Goal: Transaction & Acquisition: Purchase product/service

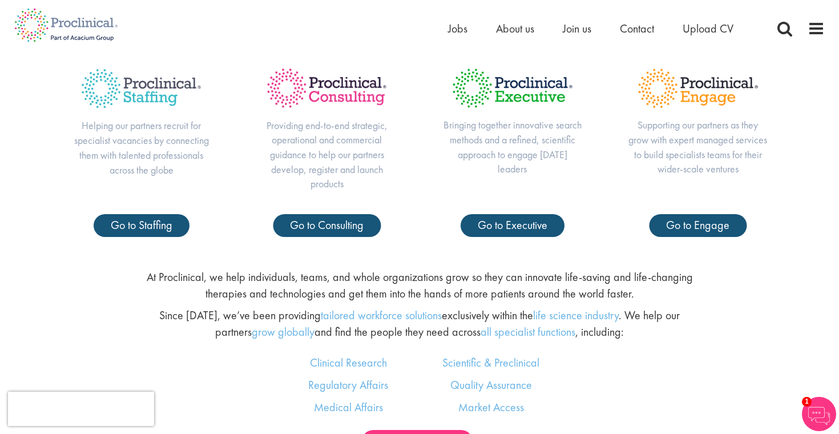
scroll to position [518, 0]
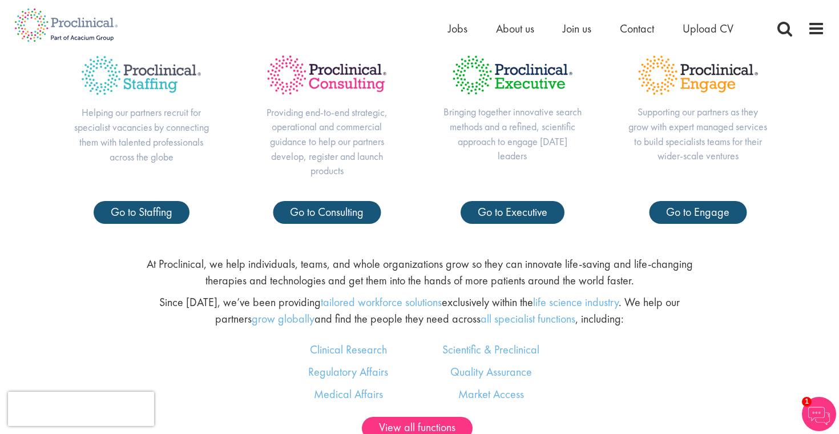
click at [247, 265] on p "At Proclinical, we help individuals, teams, and whole organizations grow so the…" at bounding box center [420, 272] width 554 height 33
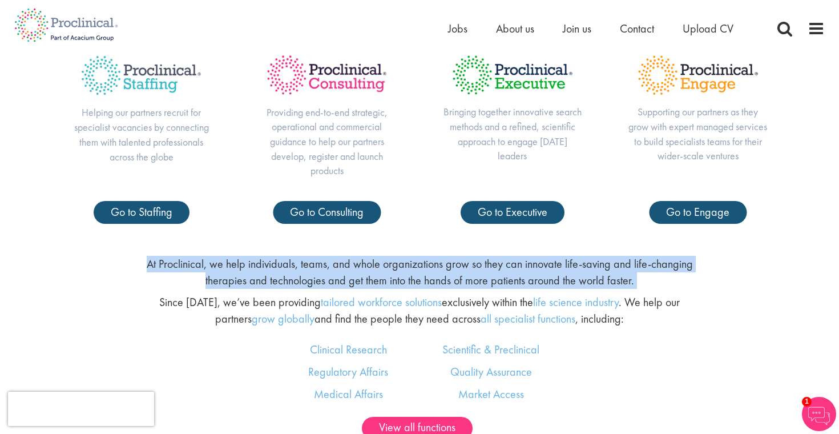
click at [247, 265] on p "At Proclinical, we help individuals, teams, and whole organizations grow so the…" at bounding box center [420, 272] width 554 height 33
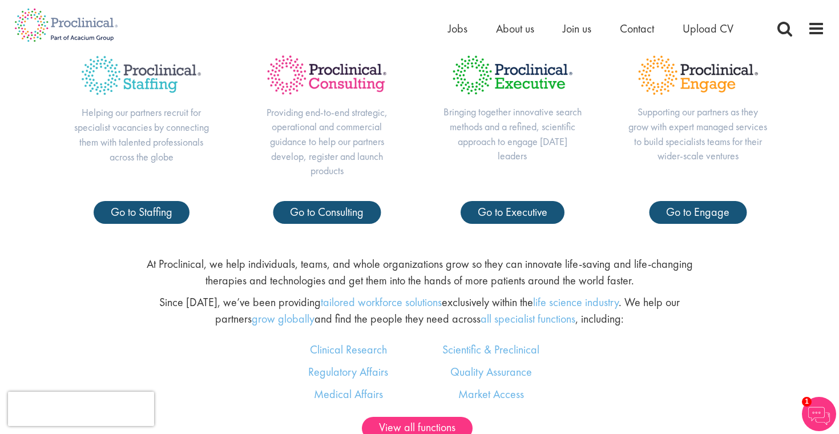
click at [272, 261] on p "At Proclinical, we help individuals, teams, and whole organizations grow so the…" at bounding box center [420, 272] width 554 height 33
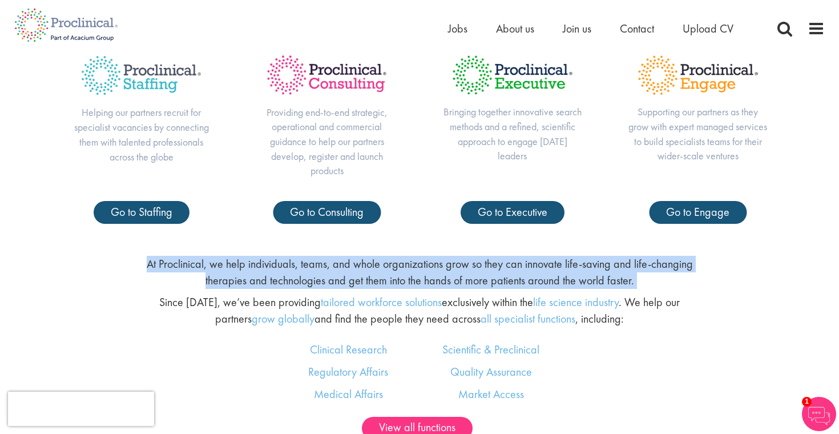
click at [272, 261] on p "At Proclinical, we help individuals, teams, and whole organizations grow so the…" at bounding box center [420, 272] width 554 height 33
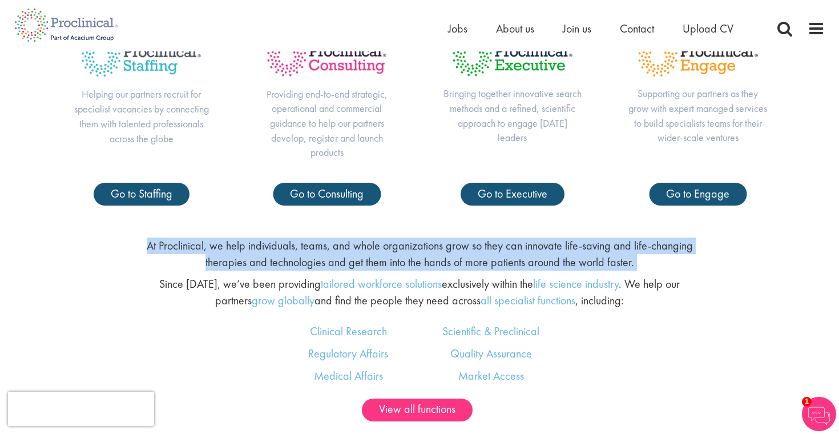
scroll to position [537, 0]
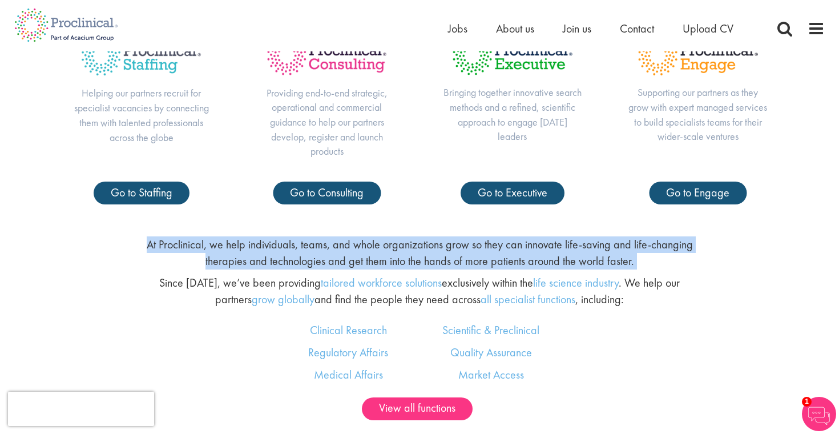
click at [272, 261] on p "At Proclinical, we help individuals, teams, and whole organizations grow so the…" at bounding box center [420, 252] width 554 height 33
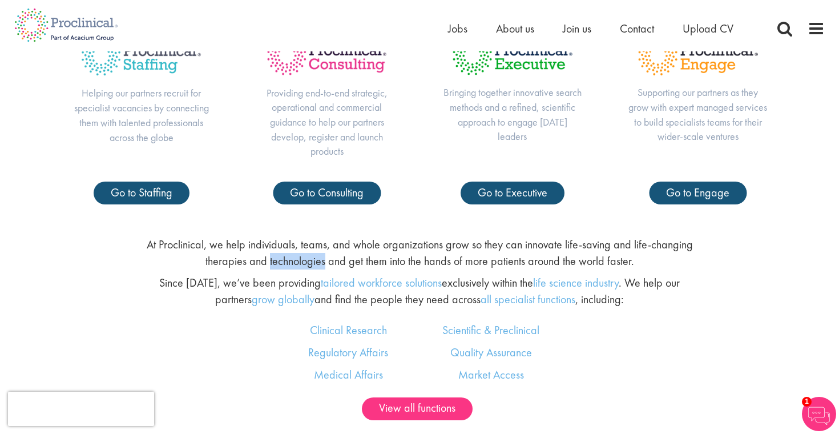
click at [272, 261] on p "At Proclinical, we help individuals, teams, and whole organizations grow so the…" at bounding box center [420, 252] width 554 height 33
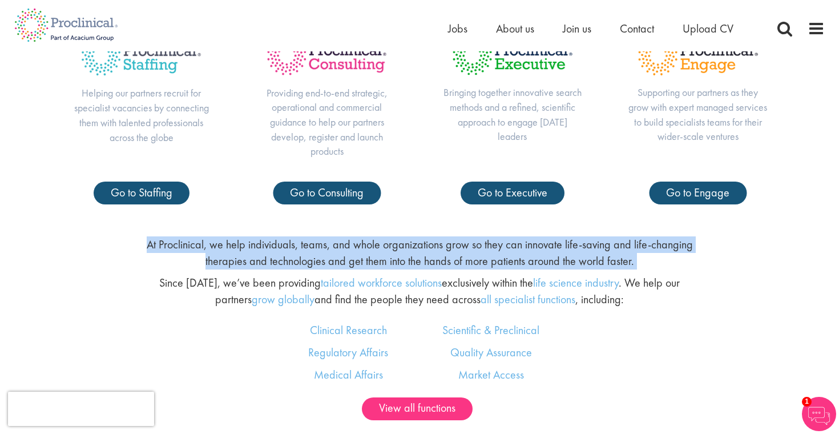
click at [272, 261] on p "At Proclinical, we help individuals, teams, and whole organizations grow so the…" at bounding box center [420, 252] width 554 height 33
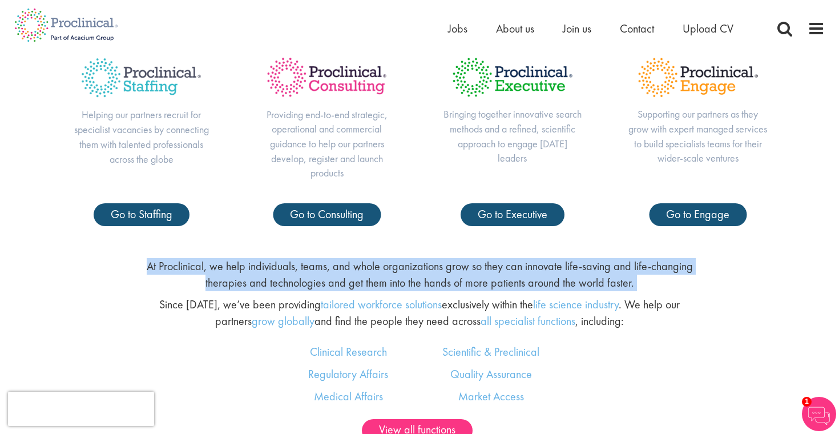
scroll to position [518, 0]
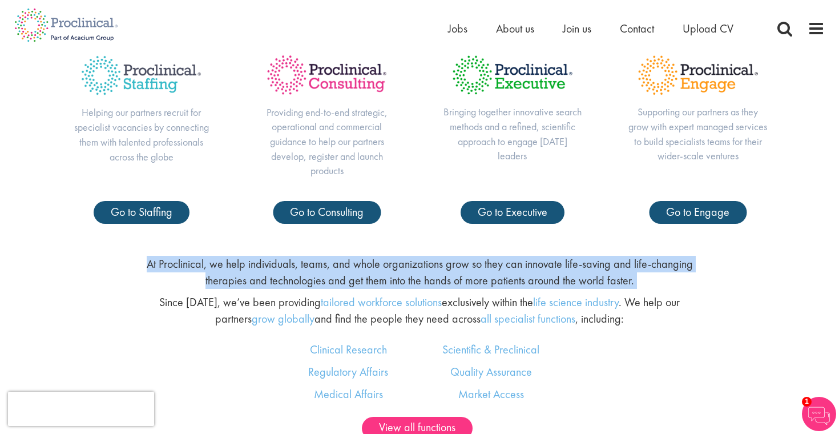
click at [253, 271] on p "At Proclinical, we help individuals, teams, and whole organizations grow so the…" at bounding box center [420, 272] width 554 height 33
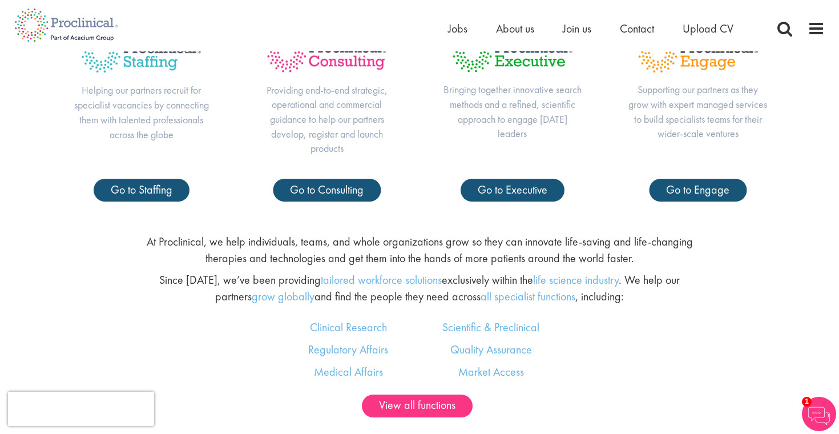
scroll to position [380, 0]
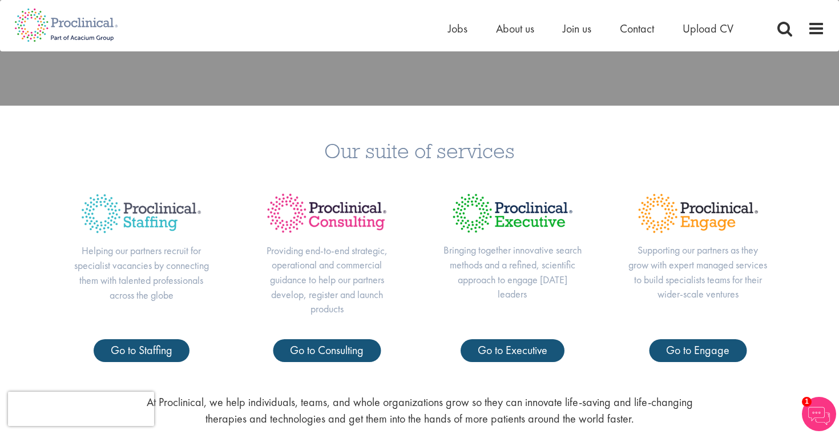
click at [344, 260] on p "Providing end-to-end strategic, operational and commercial guidance to help our…" at bounding box center [327, 280] width 140 height 74
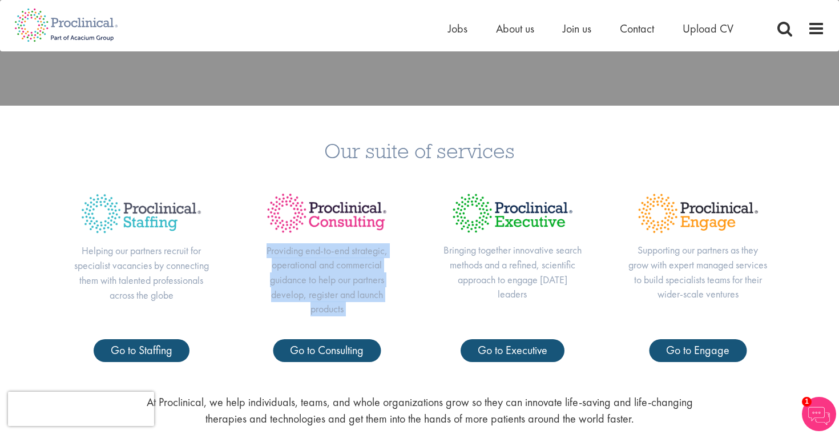
click at [344, 260] on p "Providing end-to-end strategic, operational and commercial guidance to help our…" at bounding box center [327, 280] width 140 height 74
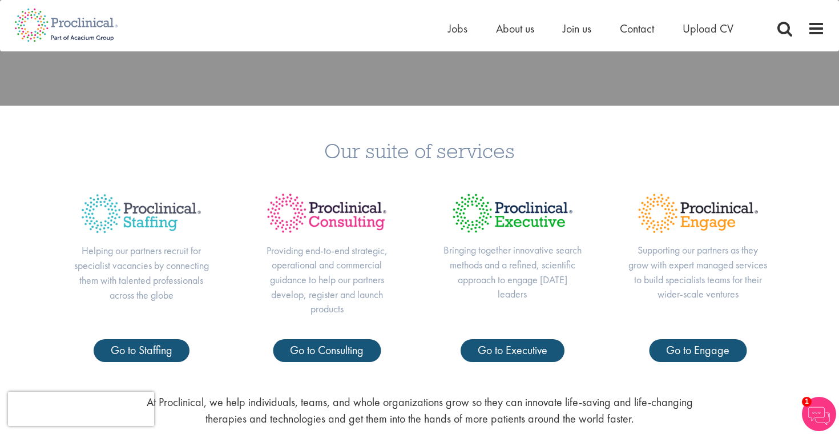
scroll to position [0, 0]
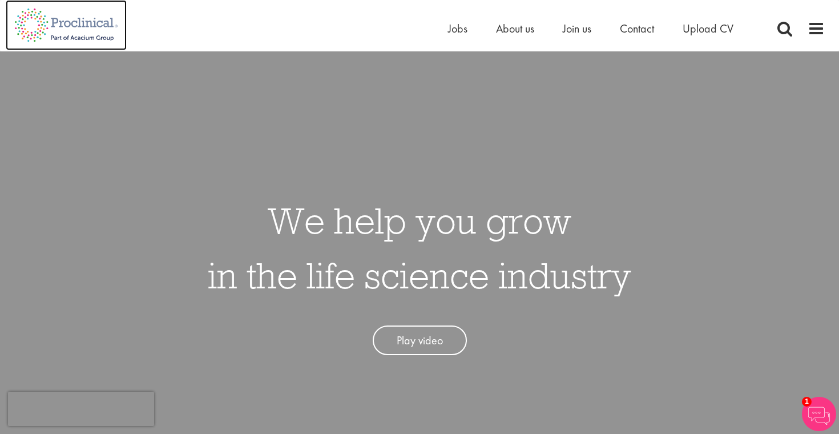
click at [74, 22] on img at bounding box center [66, 25] width 121 height 50
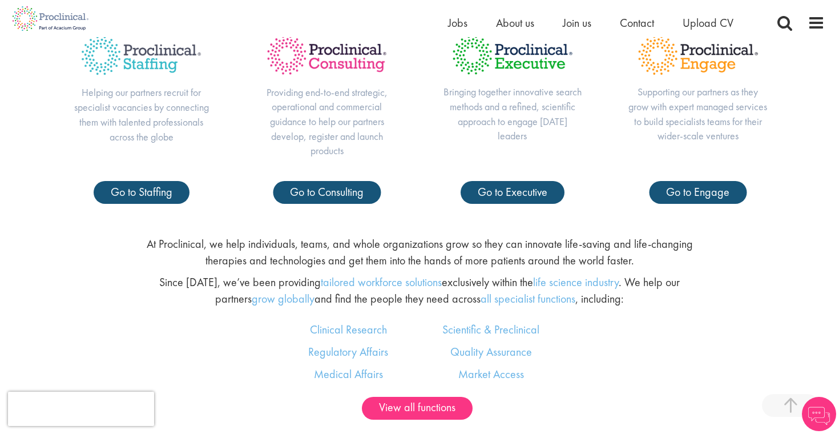
scroll to position [487, 0]
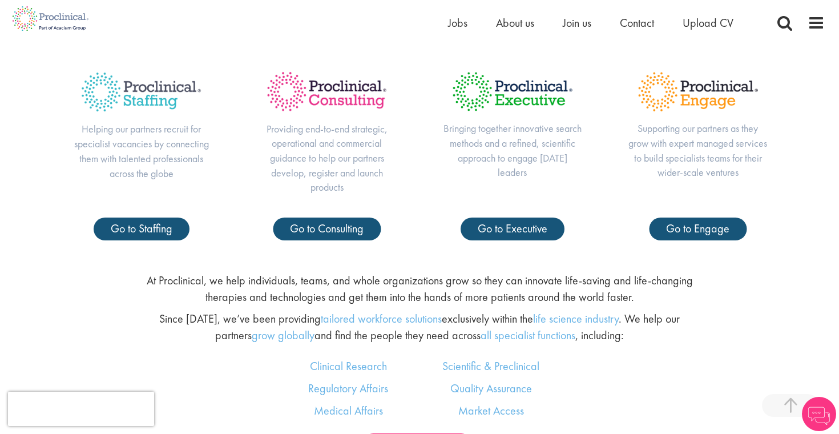
click at [180, 144] on p "Helping our partners recruit for specialist vacancies by connecting them with t…" at bounding box center [141, 151] width 140 height 59
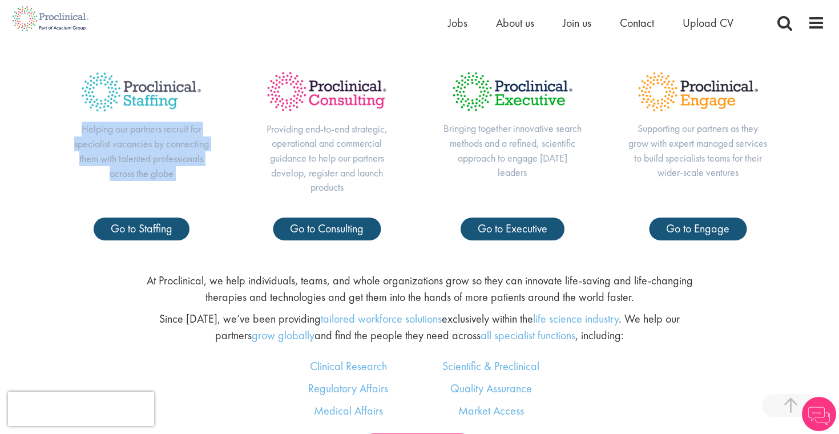
click at [180, 144] on p "Helping our partners recruit for specialist vacancies by connecting them with t…" at bounding box center [141, 151] width 140 height 59
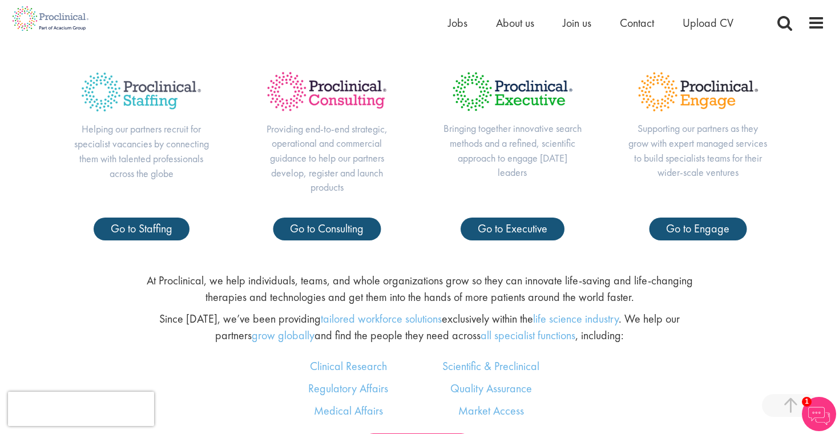
click at [327, 146] on p "Providing end-to-end strategic, operational and commercial guidance to help our…" at bounding box center [327, 159] width 140 height 74
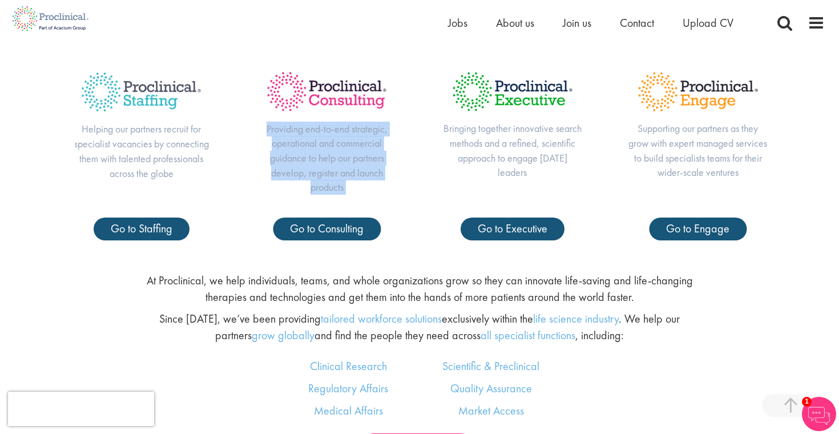
click at [327, 146] on p "Providing end-to-end strategic, operational and commercial guidance to help our…" at bounding box center [327, 159] width 140 height 74
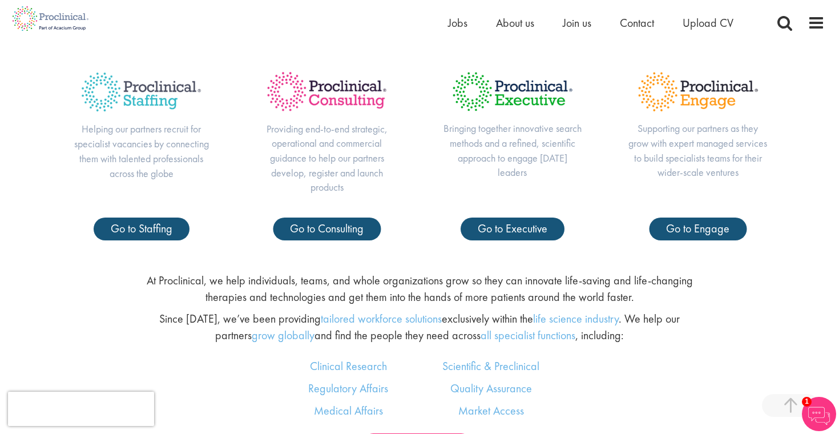
click at [526, 157] on p "Bringing together innovative search methods and a refined, scientific approach …" at bounding box center [512, 150] width 140 height 59
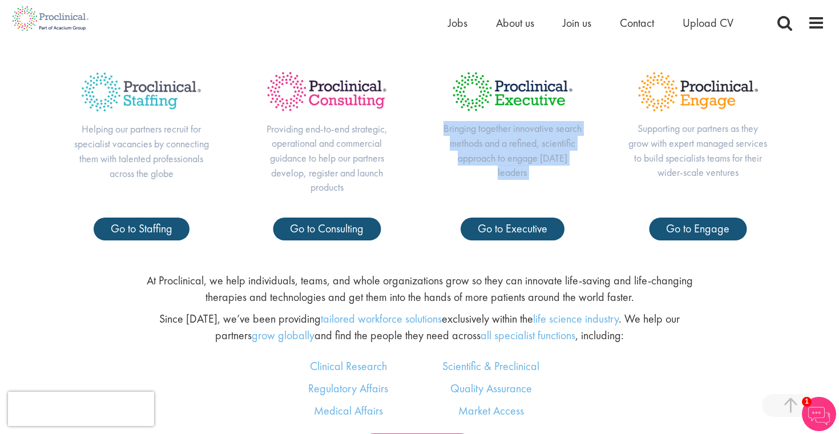
click at [526, 157] on p "Bringing together innovative search methods and a refined, scientific approach …" at bounding box center [512, 150] width 140 height 59
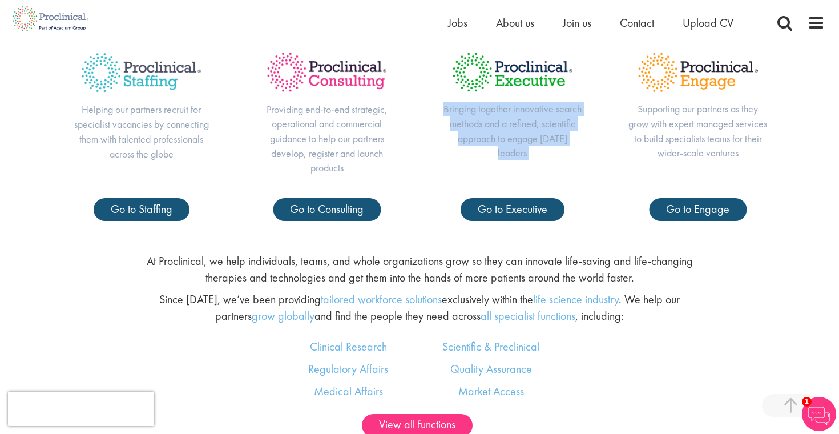
scroll to position [514, 0]
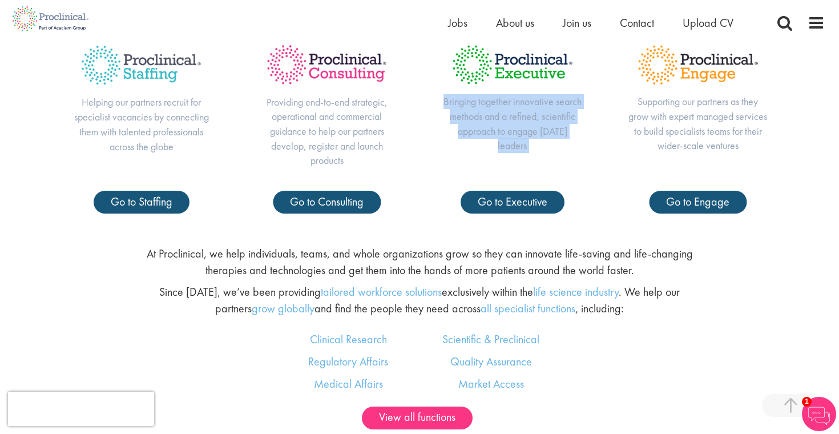
click at [531, 128] on p "Bringing together innovative search methods and a refined, scientific approach …" at bounding box center [512, 123] width 140 height 59
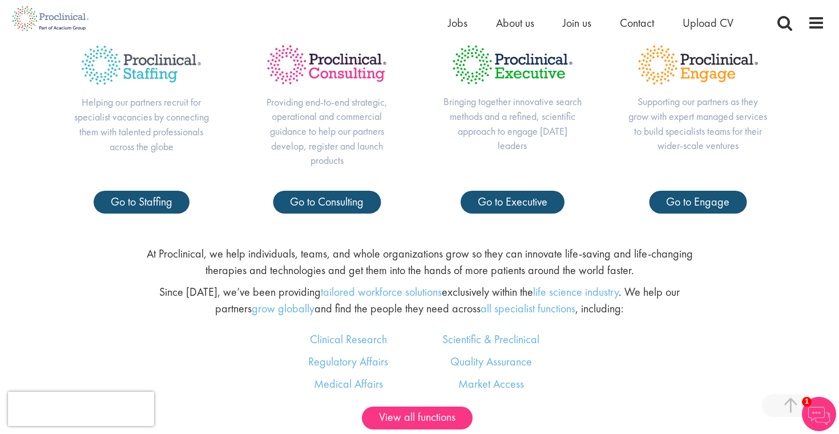
click at [684, 127] on p "Supporting our partners as they grow with expert managed services to build spec…" at bounding box center [698, 123] width 140 height 59
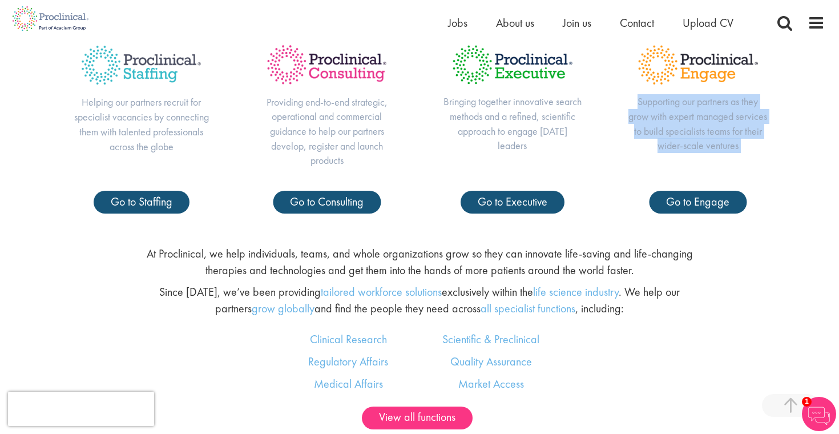
click at [684, 127] on p "Supporting our partners as they grow with expert managed services to build spec…" at bounding box center [698, 123] width 140 height 59
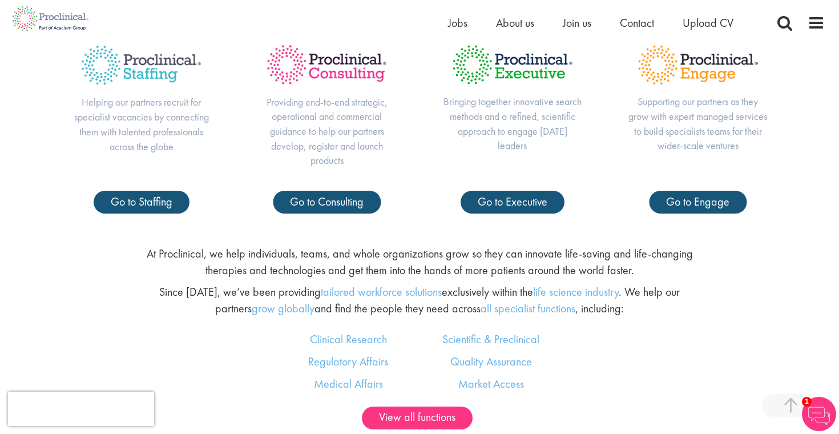
click at [494, 117] on p "Bringing together innovative search methods and a refined, scientific approach …" at bounding box center [512, 123] width 140 height 59
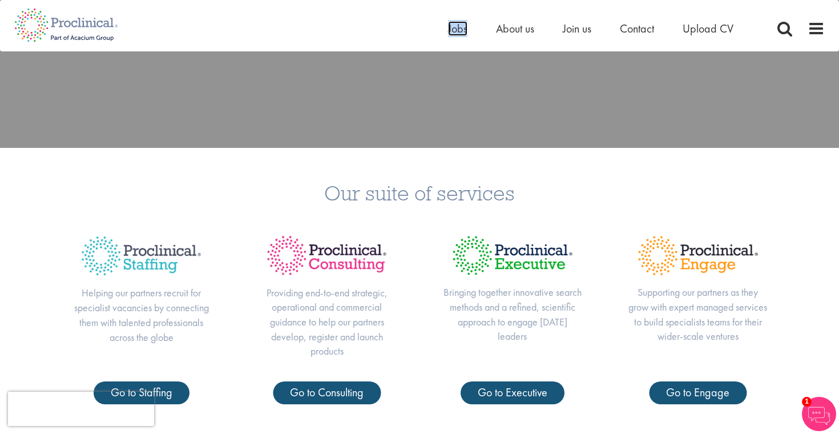
scroll to position [0, 0]
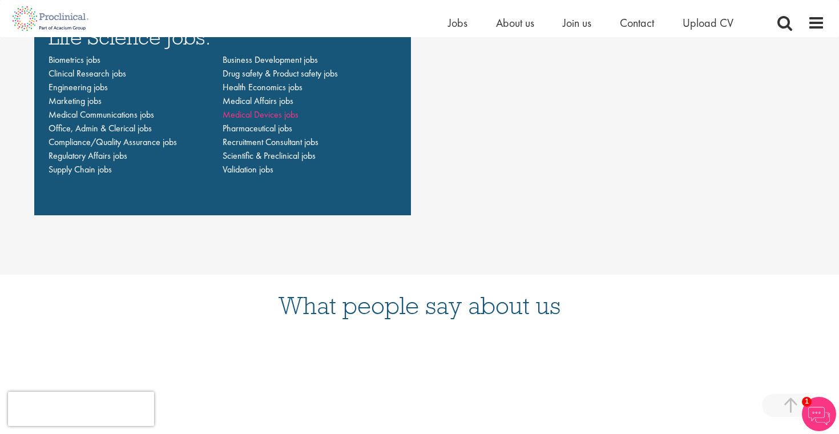
scroll to position [933, 0]
click at [253, 171] on span "Validation jobs" at bounding box center [248, 170] width 51 height 12
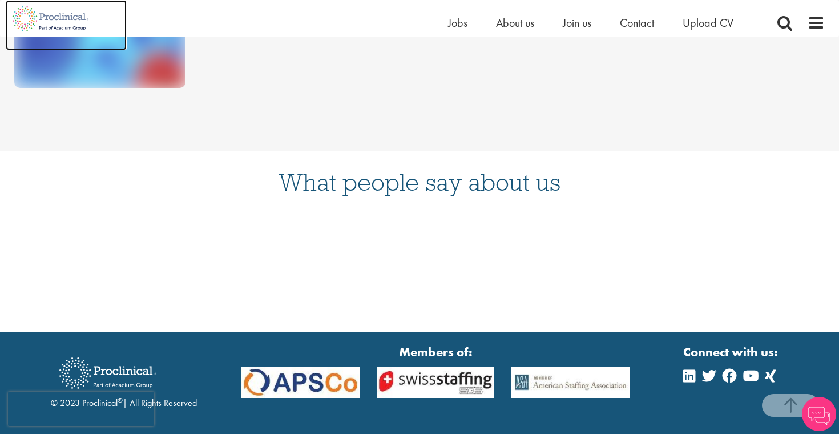
click at [69, 17] on img at bounding box center [51, 18] width 90 height 37
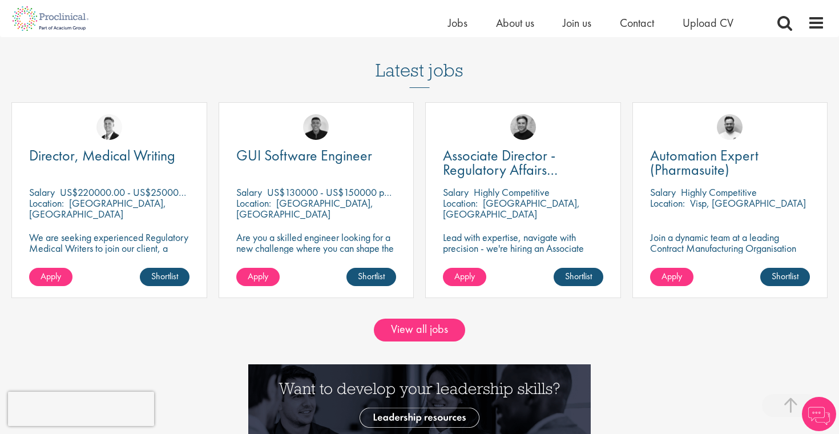
scroll to position [973, 0]
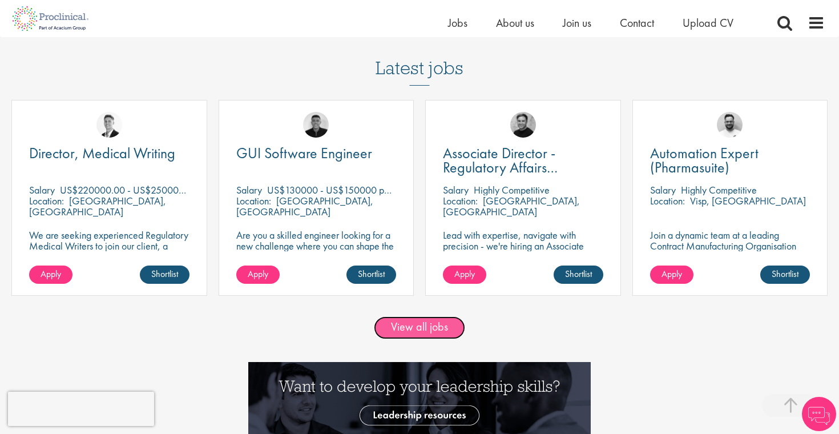
click at [424, 339] on link "View all jobs" at bounding box center [419, 327] width 91 height 23
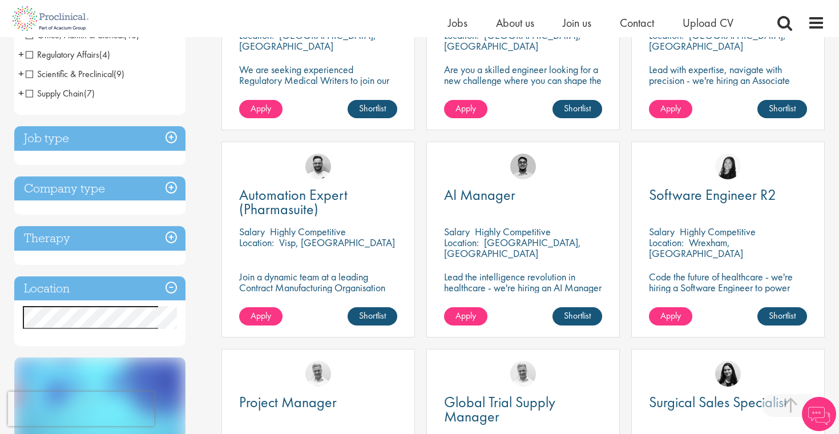
scroll to position [324, 0]
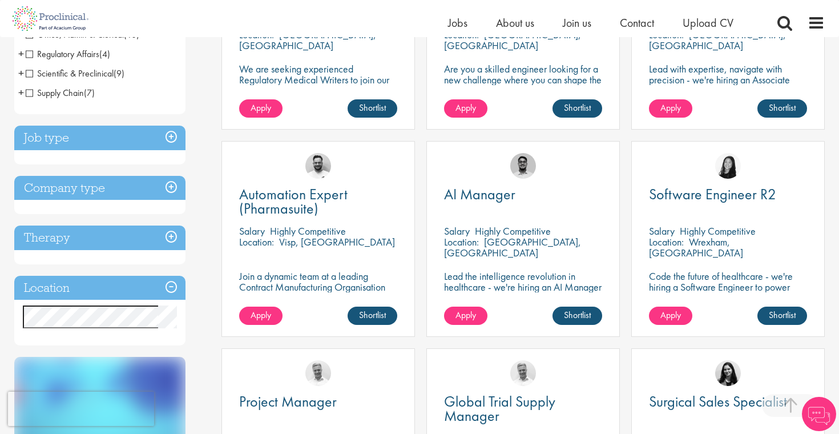
click at [118, 287] on h3 "Location" at bounding box center [99, 288] width 171 height 25
click at [128, 297] on h3 "Location" at bounding box center [99, 288] width 171 height 25
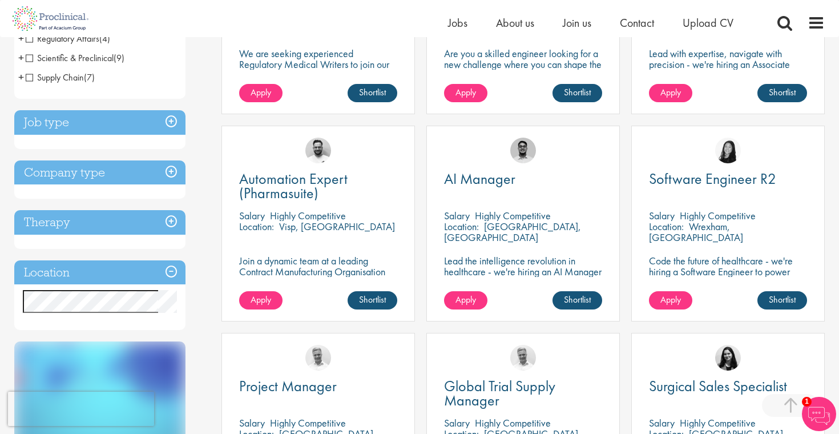
scroll to position [352, 0]
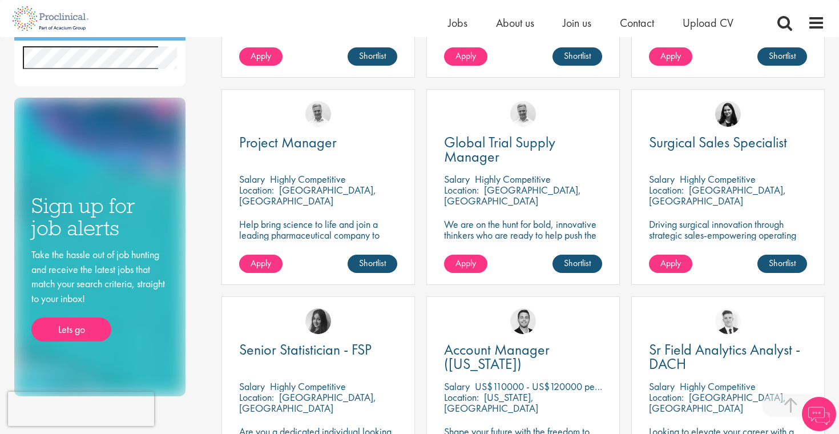
scroll to position [876, 0]
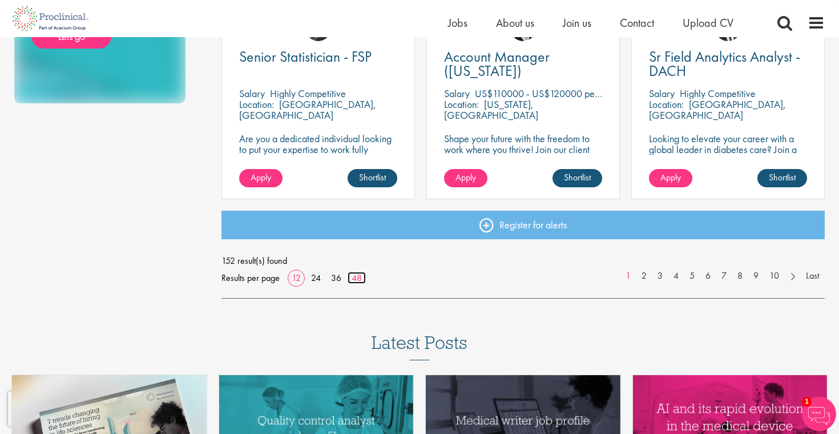
click at [363, 275] on link "48" at bounding box center [357, 278] width 18 height 12
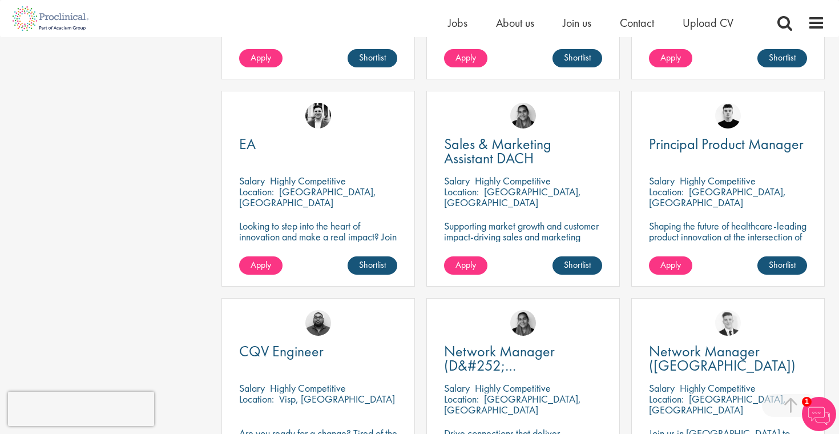
scroll to position [1411, 0]
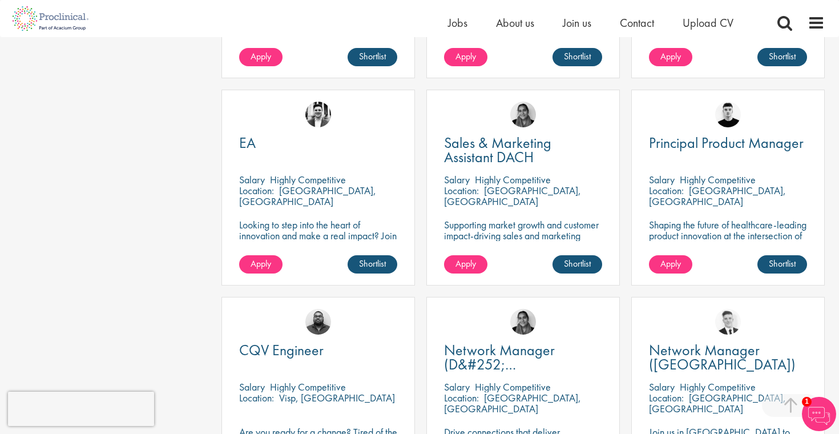
click at [284, 184] on p "Highly Competitive" at bounding box center [308, 179] width 76 height 13
click at [293, 191] on p "Zug, Switzerland" at bounding box center [307, 196] width 137 height 24
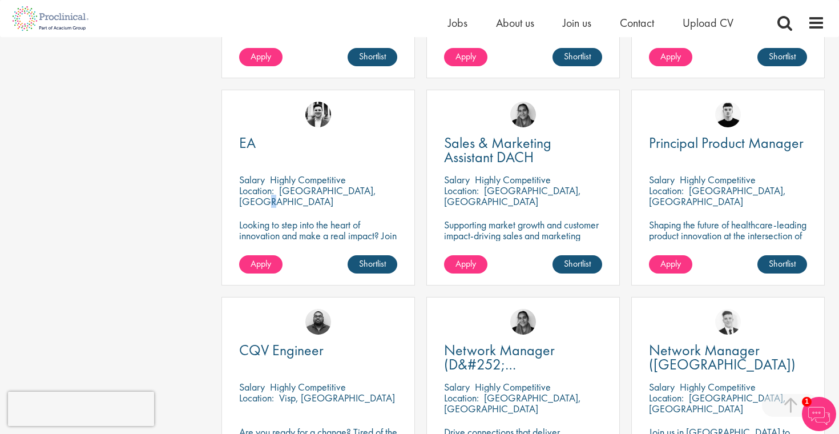
click at [293, 191] on p "Zug, Switzerland" at bounding box center [307, 196] width 137 height 24
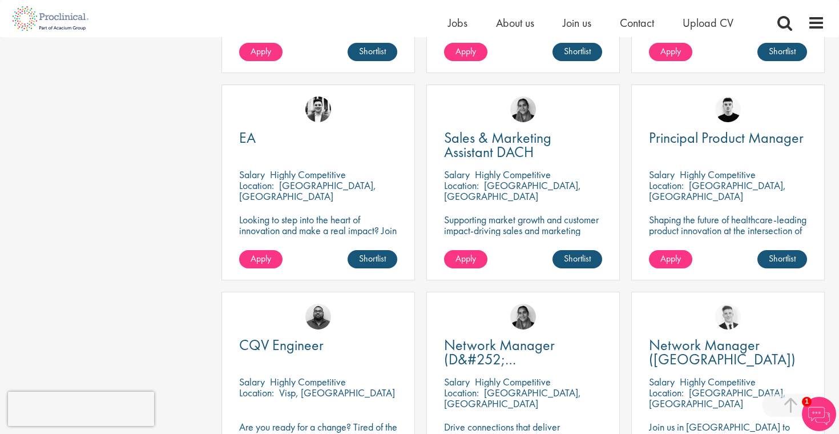
scroll to position [1419, 0]
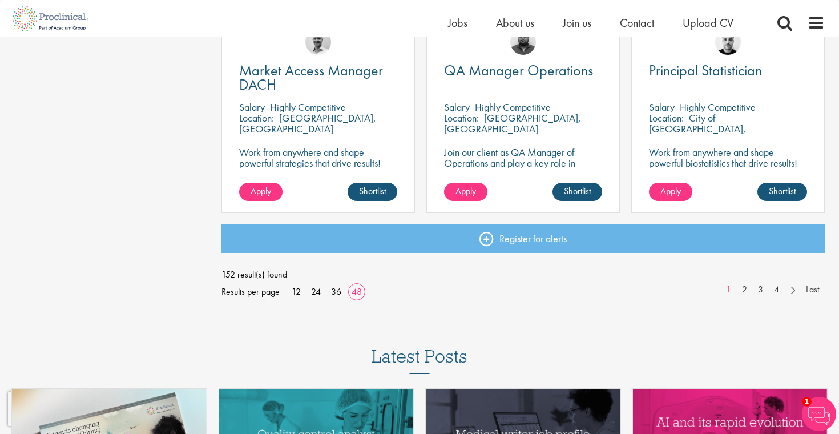
scroll to position [3371, 0]
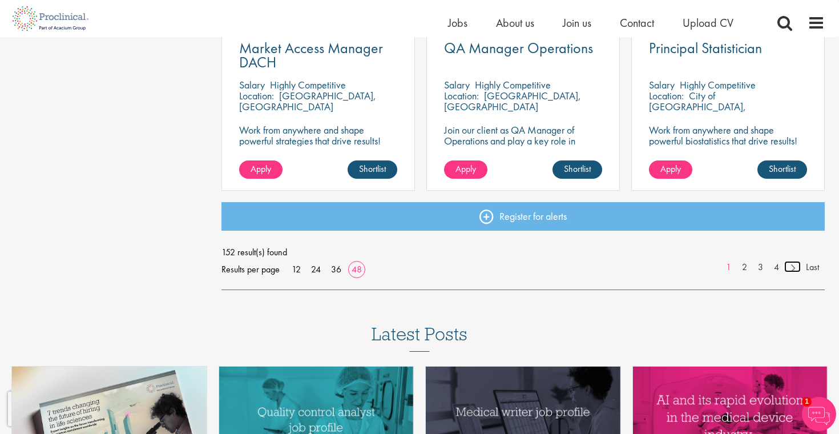
click at [793, 267] on link at bounding box center [792, 266] width 17 height 11
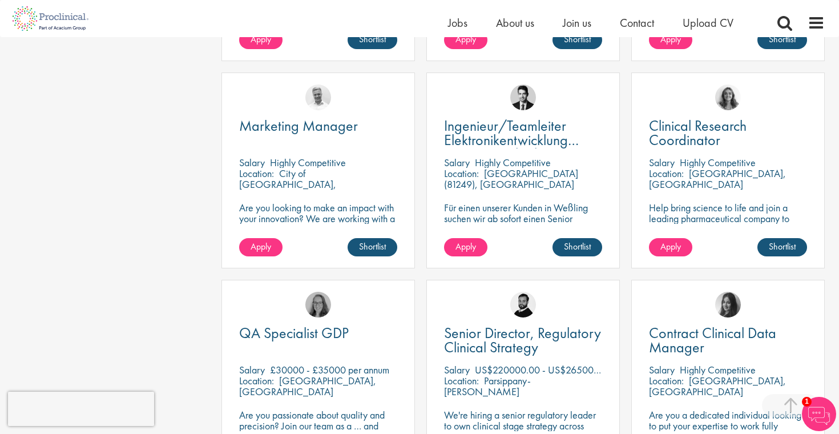
scroll to position [2465, 0]
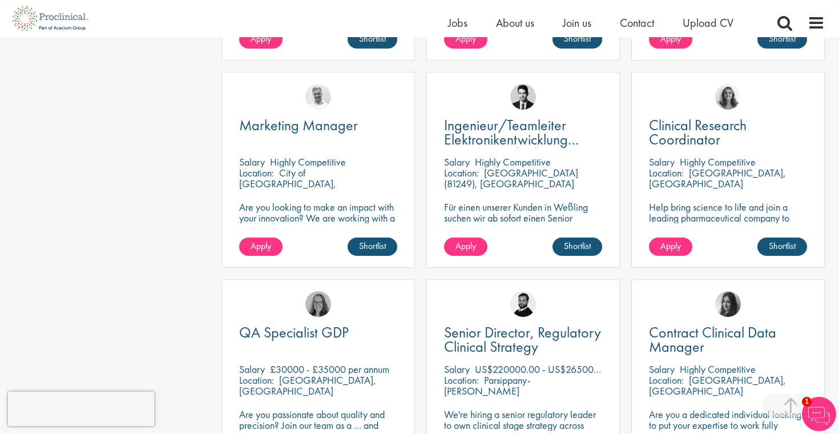
click at [690, 163] on p "Highly Competitive" at bounding box center [718, 161] width 76 height 13
click at [695, 169] on p "Dearborn, USA" at bounding box center [717, 178] width 137 height 24
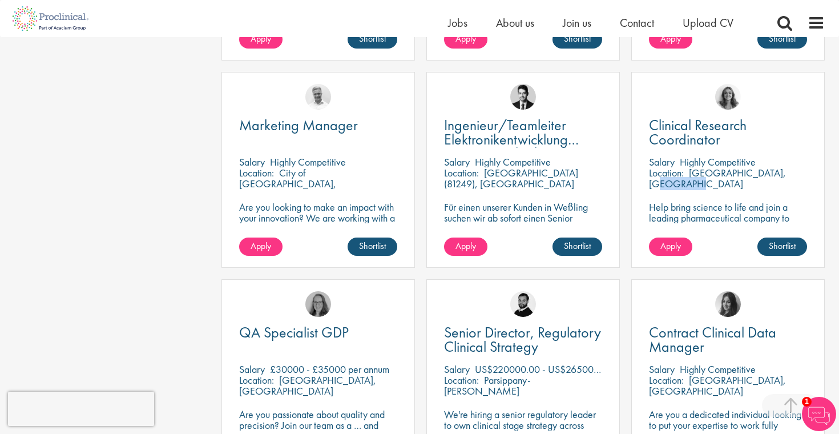
click at [695, 169] on p "Dearborn, USA" at bounding box center [717, 178] width 137 height 24
click at [696, 162] on p "Highly Competitive" at bounding box center [718, 161] width 76 height 13
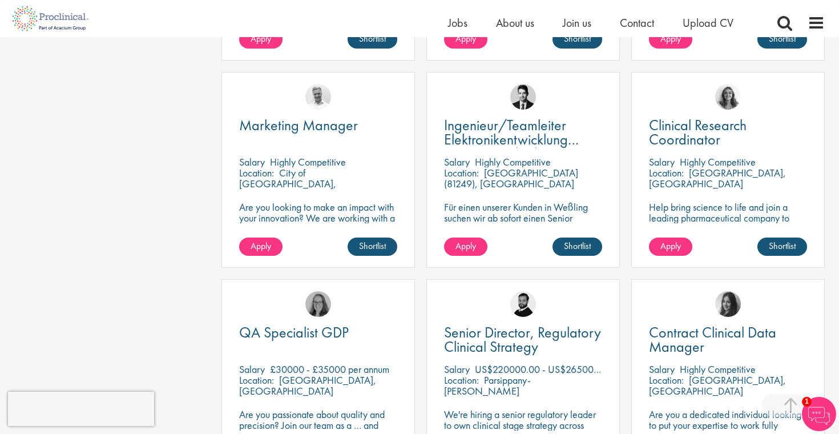
click at [696, 162] on p "Highly Competitive" at bounding box center [718, 161] width 76 height 13
click at [523, 175] on p "München (81249), Germany" at bounding box center [511, 178] width 134 height 24
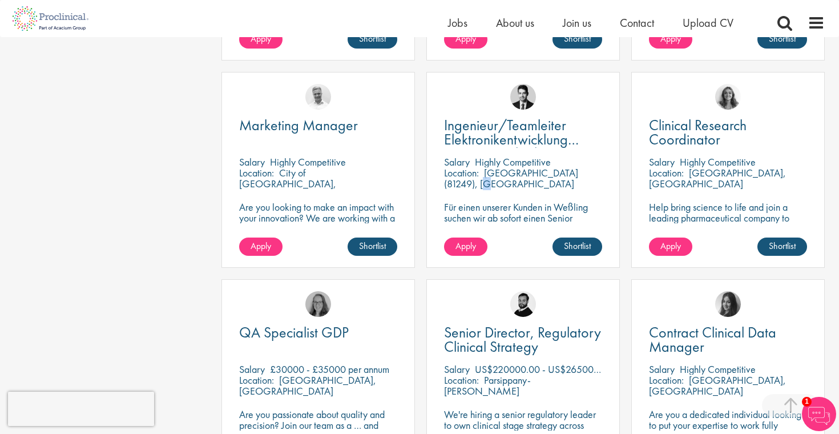
click at [501, 176] on p "München (81249), Germany" at bounding box center [511, 178] width 134 height 24
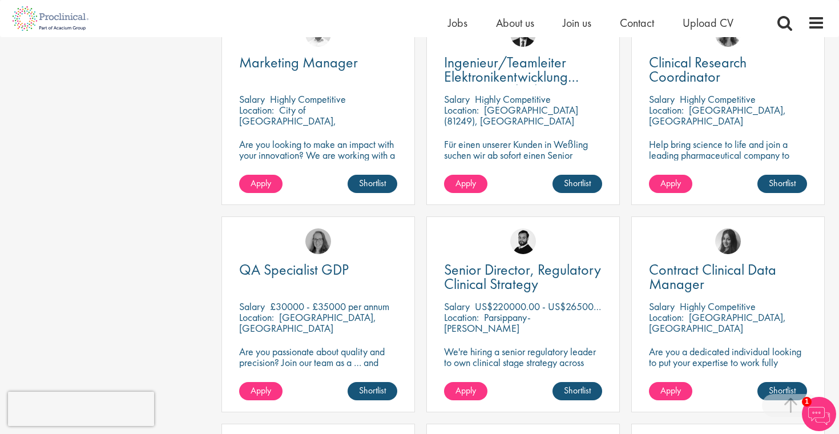
scroll to position [2528, 0]
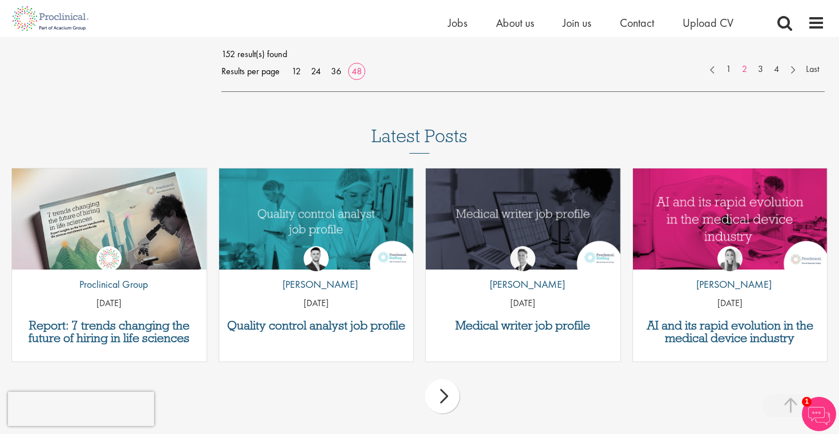
scroll to position [3527, 0]
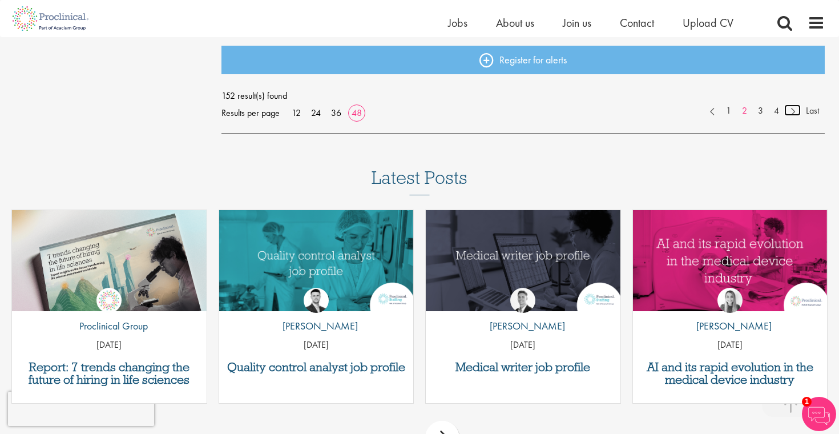
click at [796, 114] on link at bounding box center [792, 109] width 17 height 11
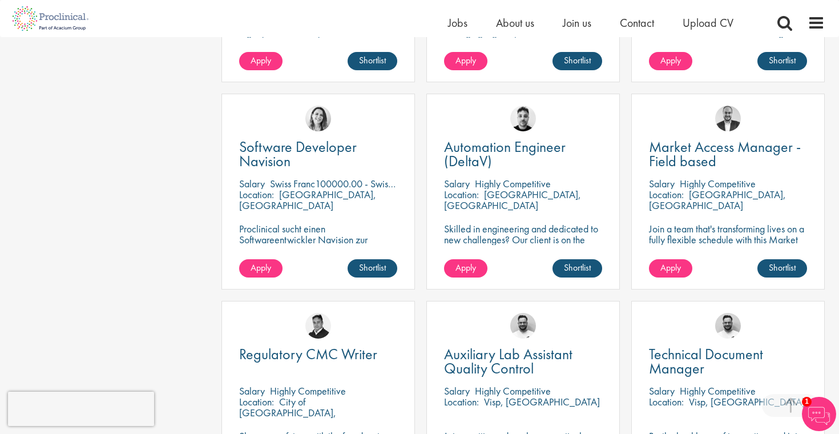
scroll to position [2654, 0]
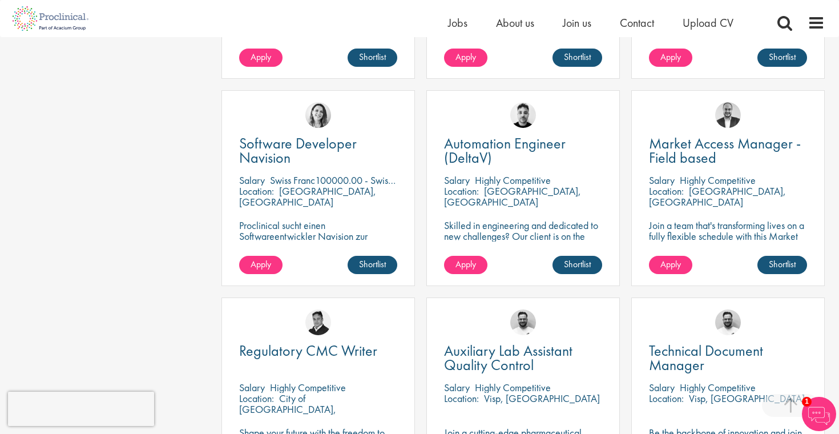
click at [562, 192] on p "Cork, Republic of Ireland" at bounding box center [512, 196] width 137 height 24
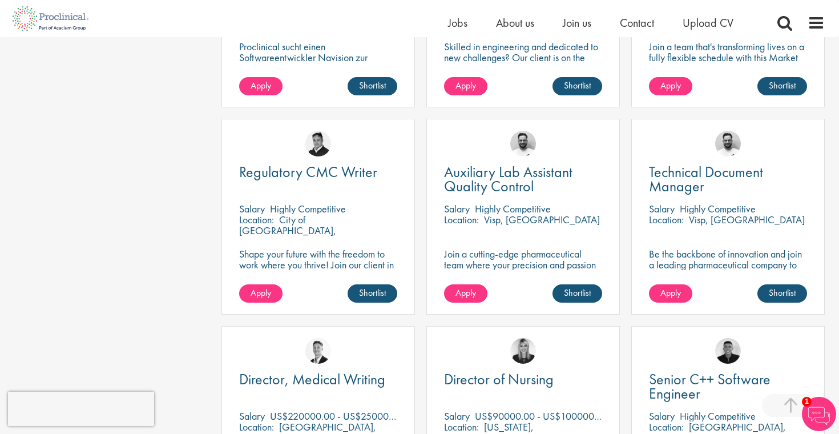
scroll to position [2833, 0]
click at [521, 224] on p "Visp, [GEOGRAPHIC_DATA]" at bounding box center [542, 218] width 116 height 13
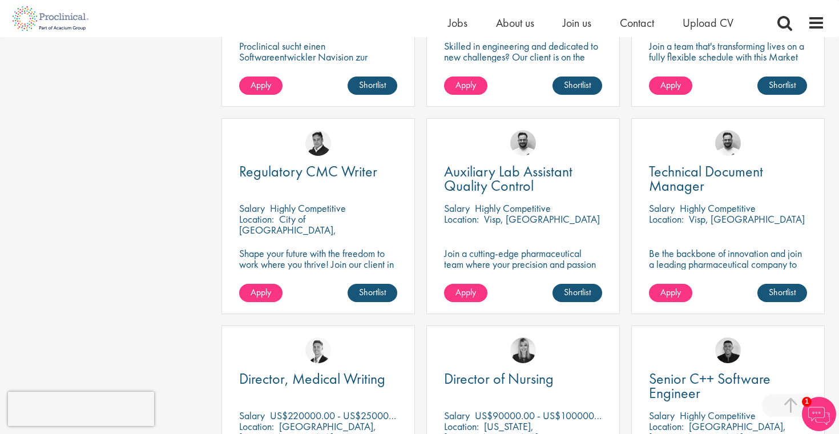
click at [521, 224] on p "Visp, [GEOGRAPHIC_DATA]" at bounding box center [542, 218] width 116 height 13
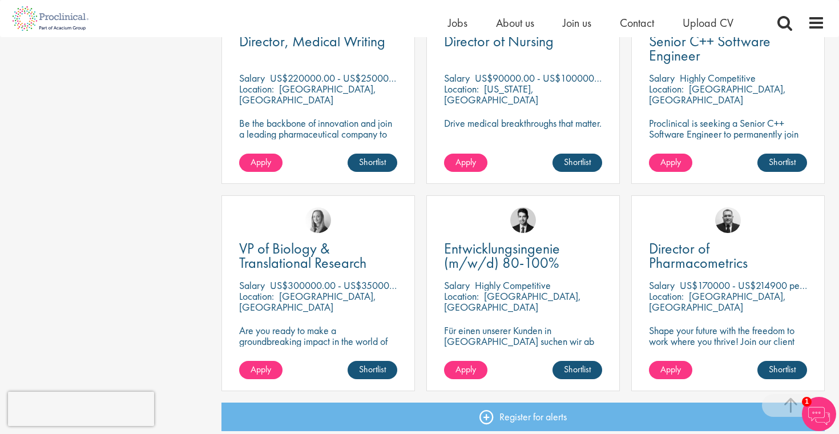
scroll to position [3416, 0]
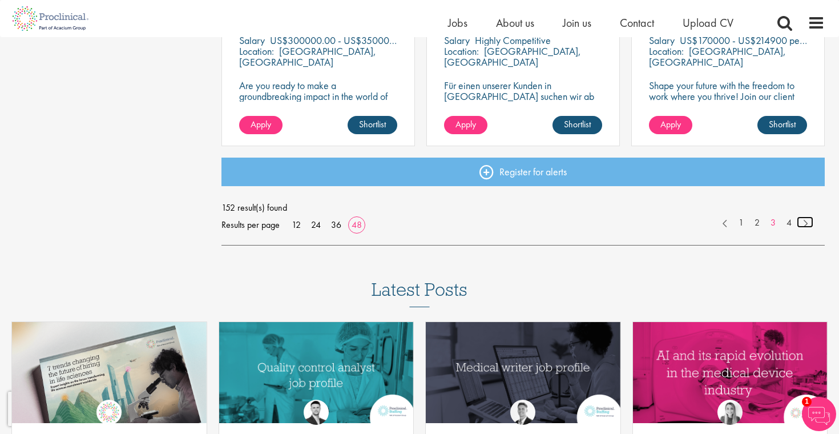
click at [804, 220] on link at bounding box center [805, 221] width 17 height 11
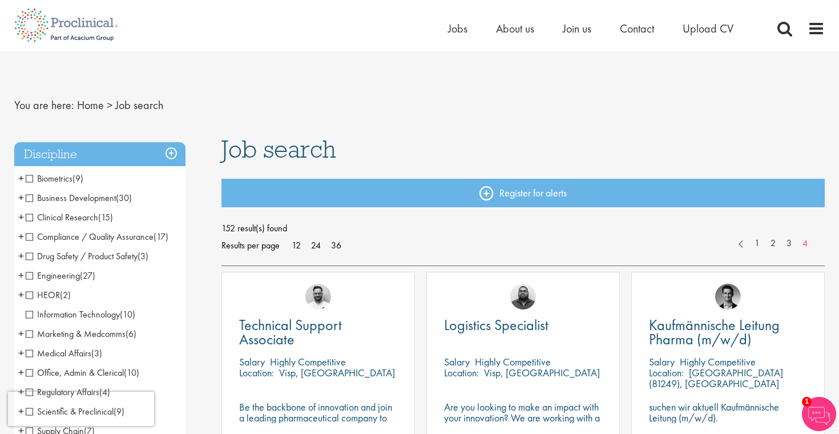
click at [535, 21] on ul "Home Jobs About us Join us Contact Upload CV" at bounding box center [605, 28] width 314 height 17
click at [516, 27] on span "About us" at bounding box center [515, 28] width 38 height 15
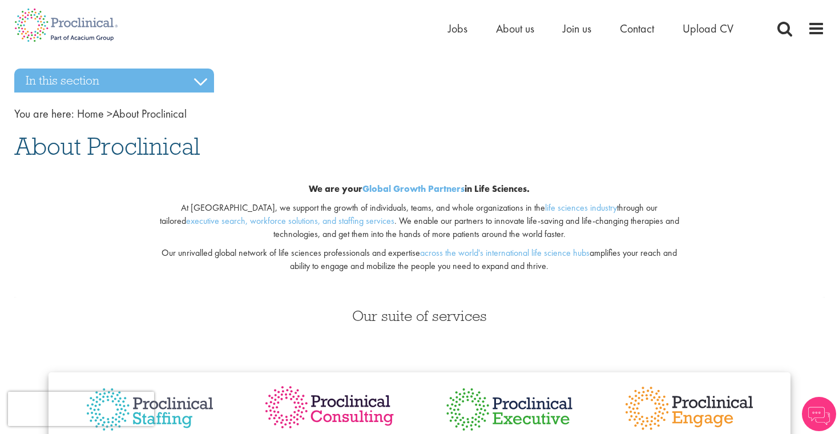
click at [424, 225] on p "At [GEOGRAPHIC_DATA], we support the growth of individuals, teams, and whole or…" at bounding box center [419, 221] width 535 height 39
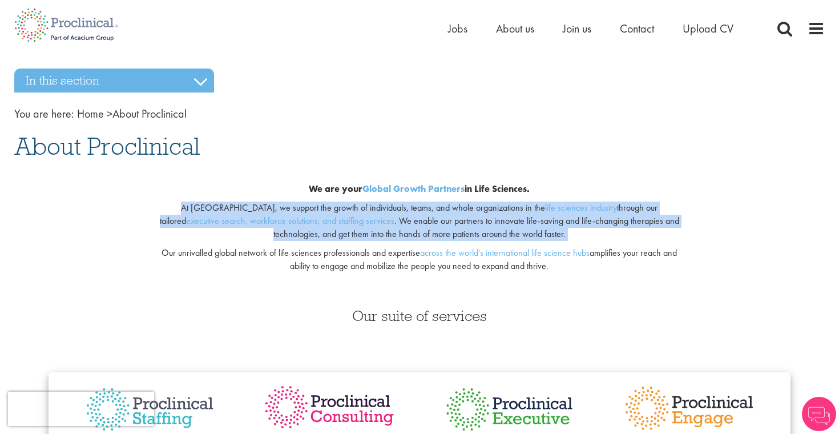
click at [424, 225] on p "At [GEOGRAPHIC_DATA], we support the growth of individuals, teams, and whole or…" at bounding box center [419, 221] width 535 height 39
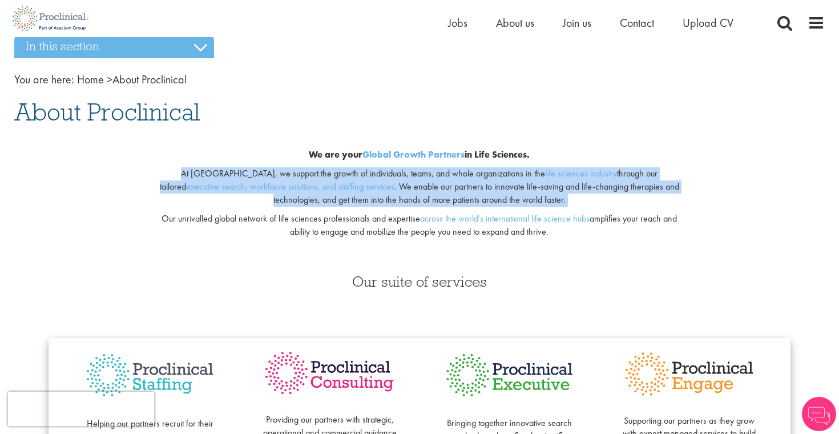
scroll to position [42, 0]
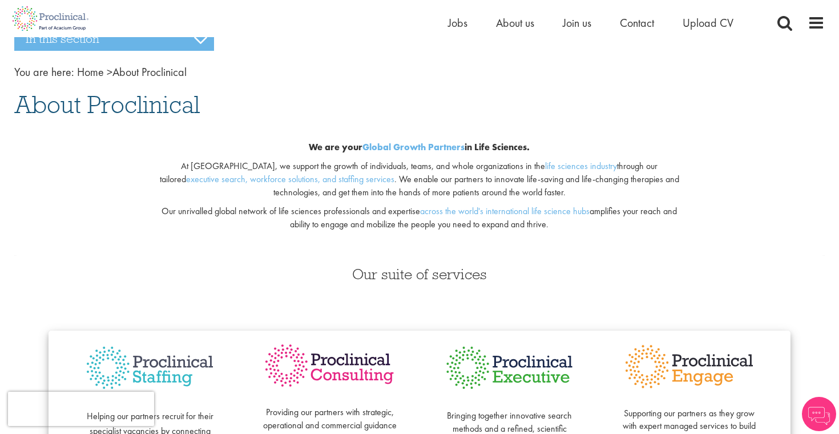
click at [378, 217] on p "Our unrivalled global network of life sciences professionals and expertise acro…" at bounding box center [419, 218] width 535 height 26
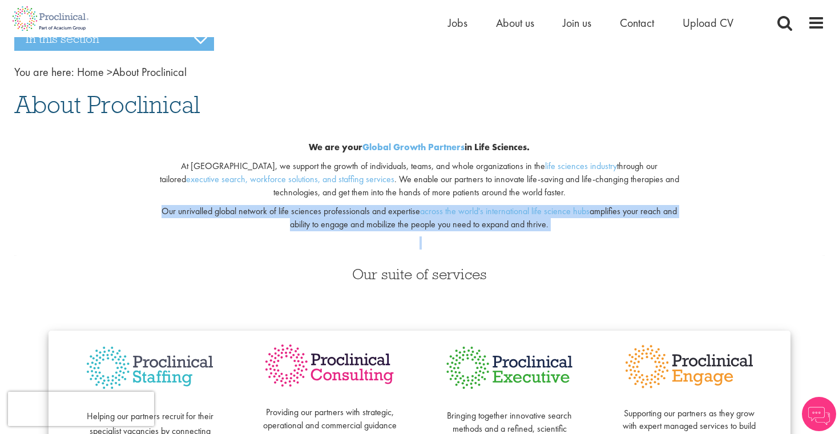
click at [378, 217] on p "Our unrivalled global network of life sciences professionals and expertise acro…" at bounding box center [419, 218] width 535 height 26
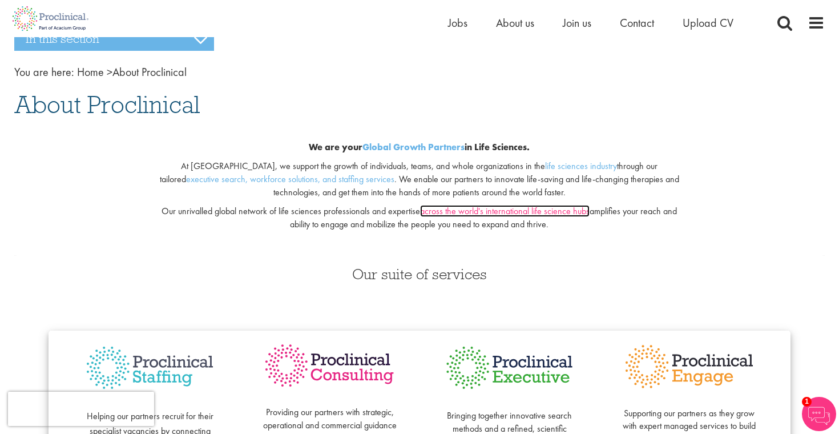
click at [469, 208] on link "across the world's international life science hubs" at bounding box center [505, 211] width 170 height 12
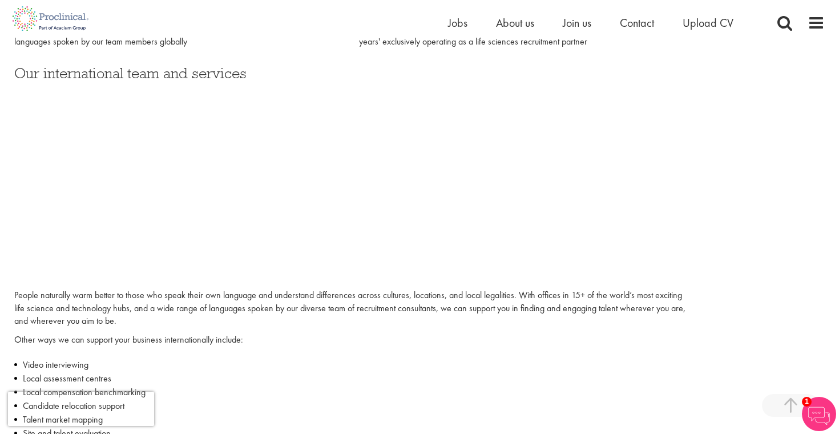
scroll to position [3589, 0]
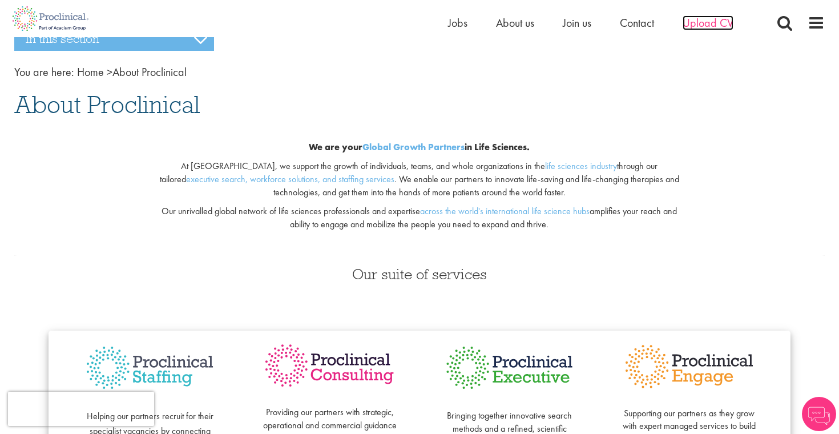
click at [702, 18] on span "Upload CV" at bounding box center [708, 22] width 51 height 15
click at [608, 100] on h1 "About Proclinical" at bounding box center [419, 104] width 811 height 25
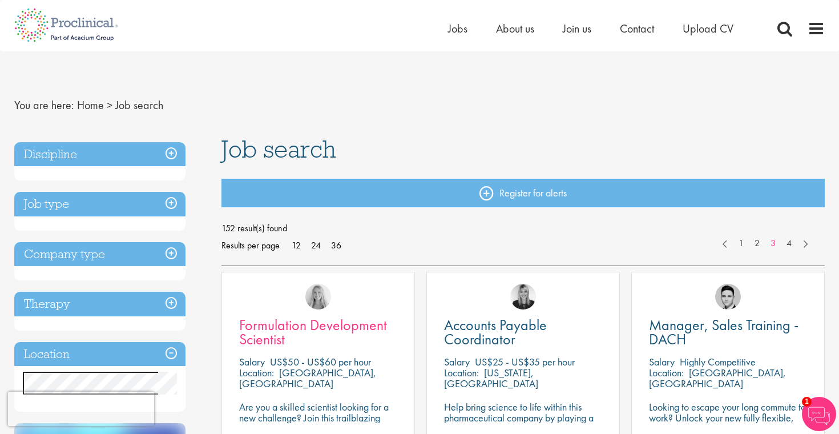
scroll to position [463, 0]
